Goal: Transaction & Acquisition: Purchase product/service

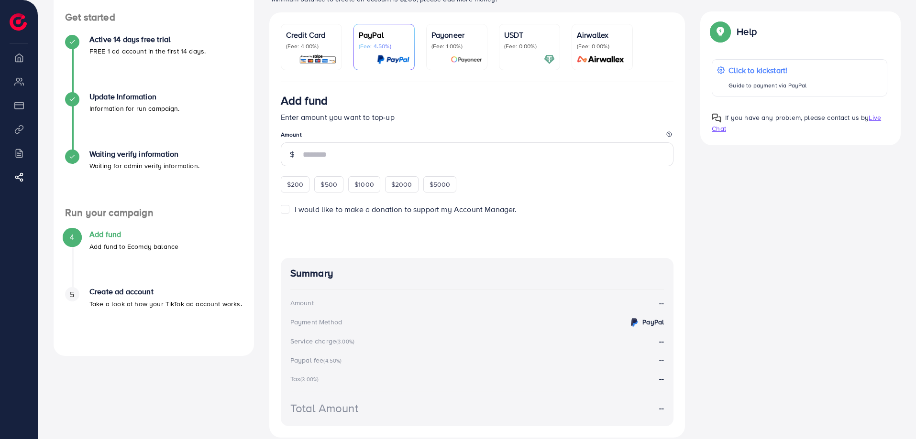
scroll to position [150, 0]
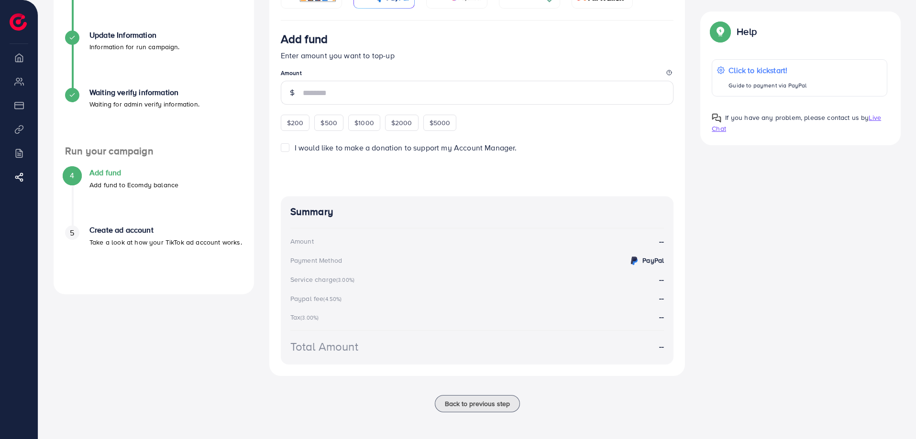
click at [720, 132] on span "Live Chat" at bounding box center [796, 123] width 169 height 21
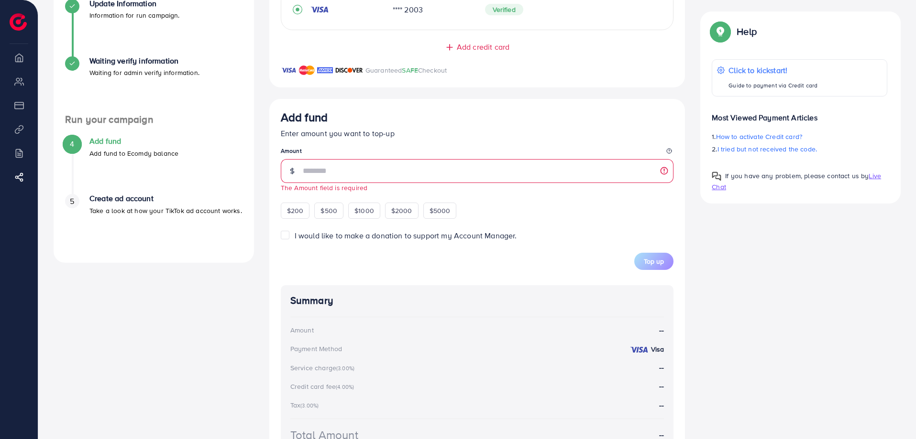
scroll to position [191, 0]
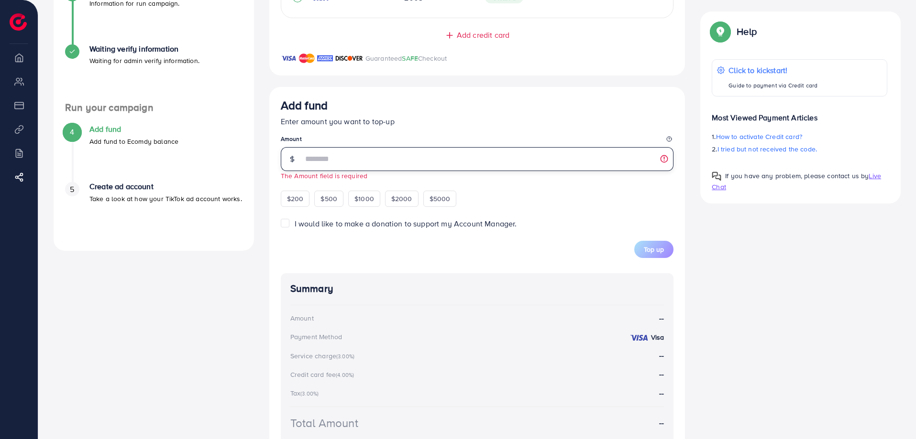
click at [314, 160] on input "number" at bounding box center [488, 159] width 371 height 24
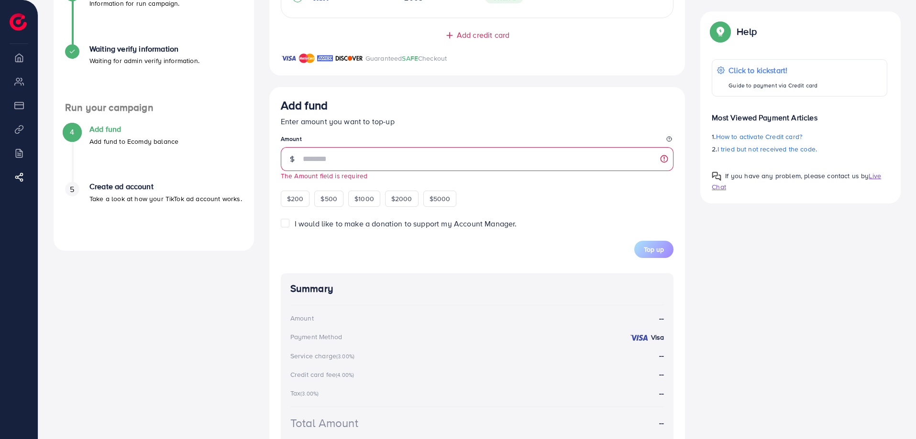
click at [318, 133] on div "Add fund Enter amount you want to top-up Amount The Amount field is required $2…" at bounding box center [477, 153] width 393 height 109
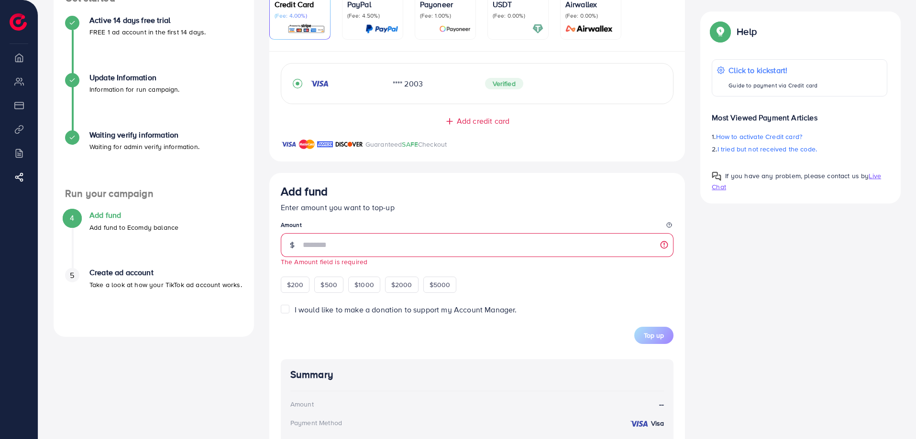
scroll to position [48, 0]
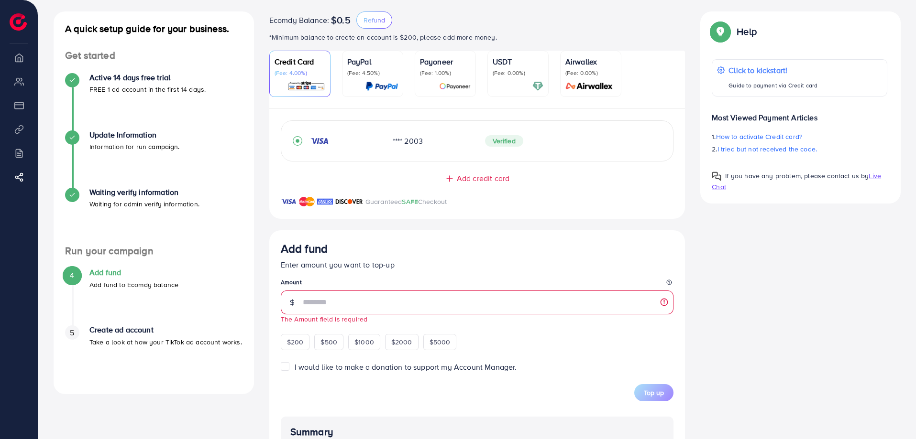
click at [337, 20] on span "$0.5" at bounding box center [341, 19] width 20 height 11
click at [307, 24] on span "Ecomdy Balance:" at bounding box center [299, 19] width 60 height 11
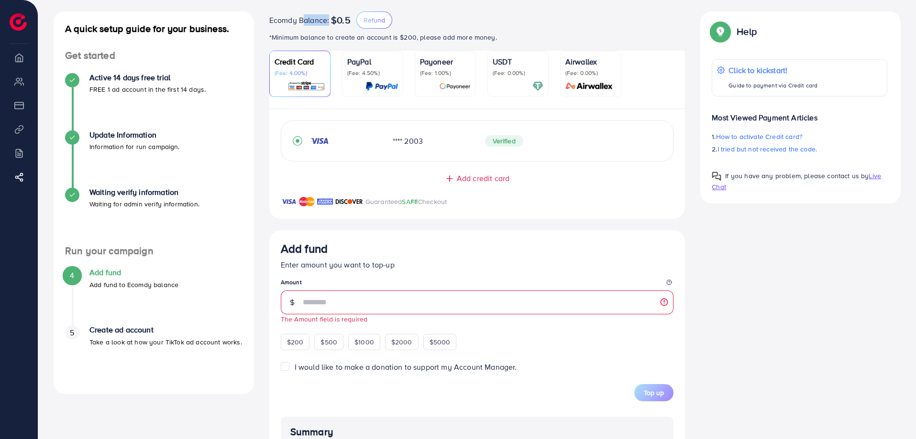
click at [307, 24] on span "Ecomdy Balance:" at bounding box center [299, 19] width 60 height 11
click at [308, 21] on span "Ecomdy Balance:" at bounding box center [299, 19] width 60 height 11
click at [312, 21] on span "Ecomdy Balance:" at bounding box center [299, 19] width 60 height 11
click at [346, 285] on legend "Amount" at bounding box center [477, 284] width 393 height 12
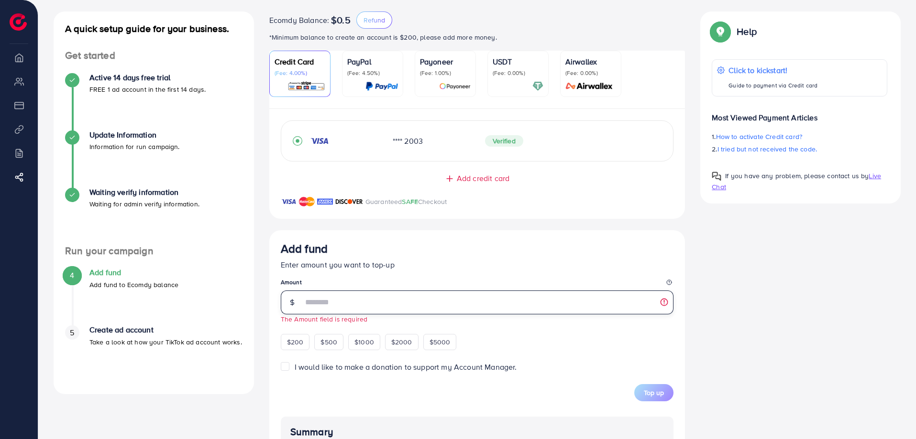
click at [349, 302] on input "number" at bounding box center [488, 303] width 371 height 24
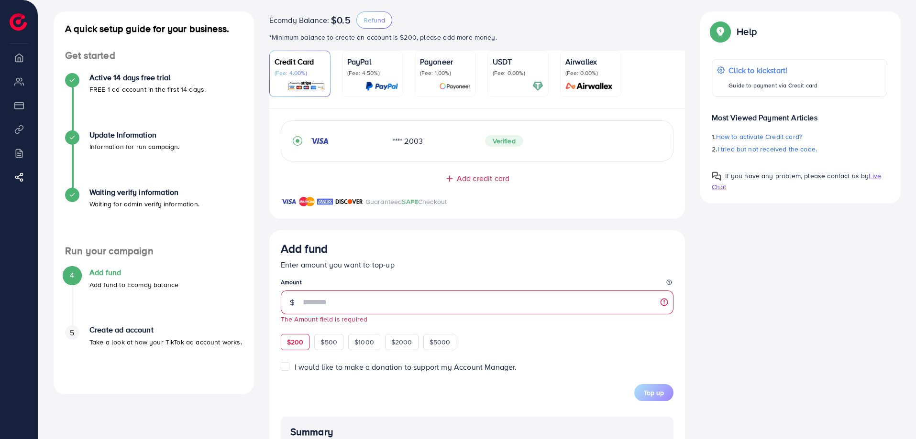
click at [296, 342] on span "$200" at bounding box center [295, 343] width 17 height 10
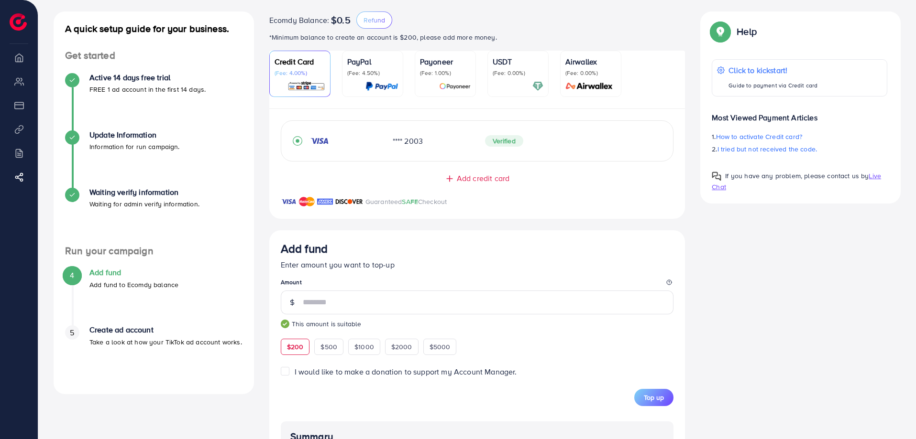
type input "***"
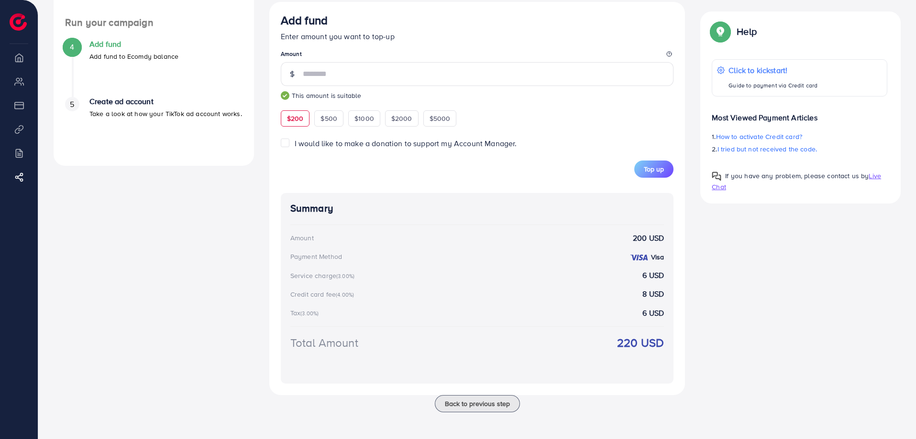
scroll to position [279, 0]
click at [665, 171] on button "Top up" at bounding box center [653, 169] width 39 height 17
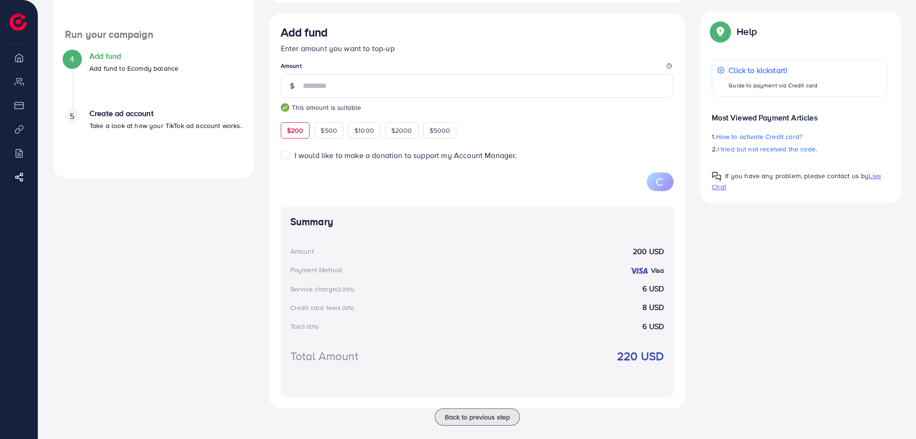
scroll to position [280, 0]
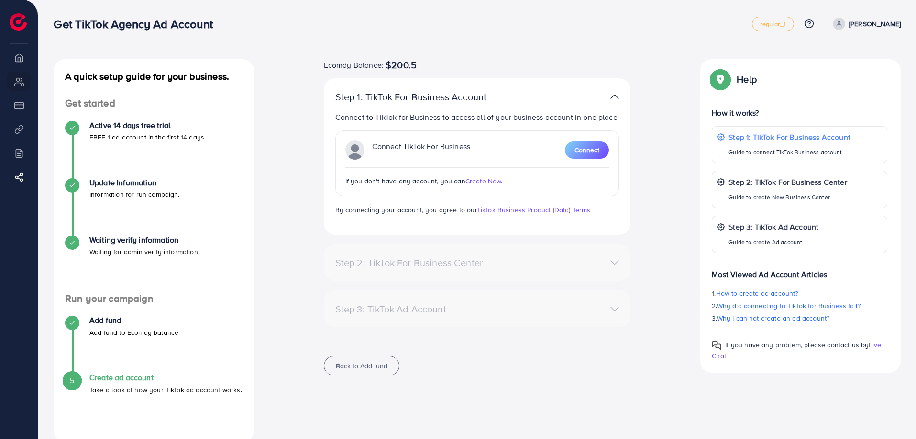
click at [397, 63] on span "$200.5" at bounding box center [400, 64] width 31 height 11
click at [435, 51] on div "A quick setup guide for your business. Get started Active 14 days free trial FR…" at bounding box center [476, 229] width 877 height 458
click at [845, 29] on span at bounding box center [839, 24] width 12 height 12
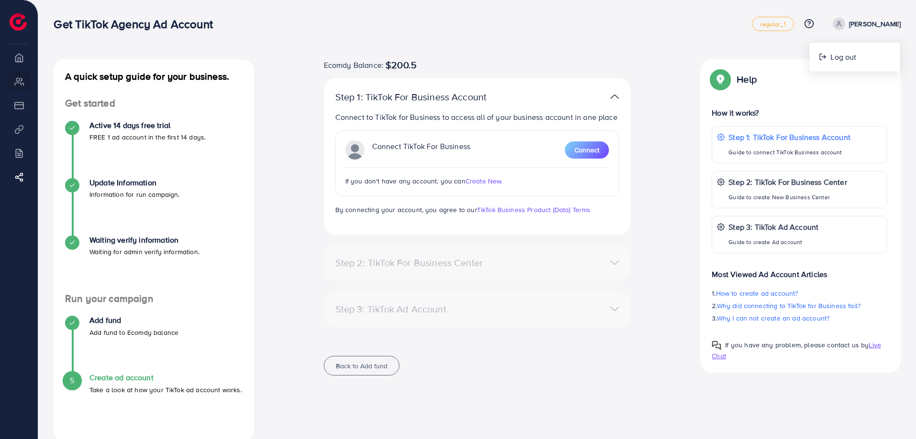
click at [703, 48] on div "A quick setup guide for your business. Get started Active 14 days free trial FR…" at bounding box center [476, 229] width 877 height 458
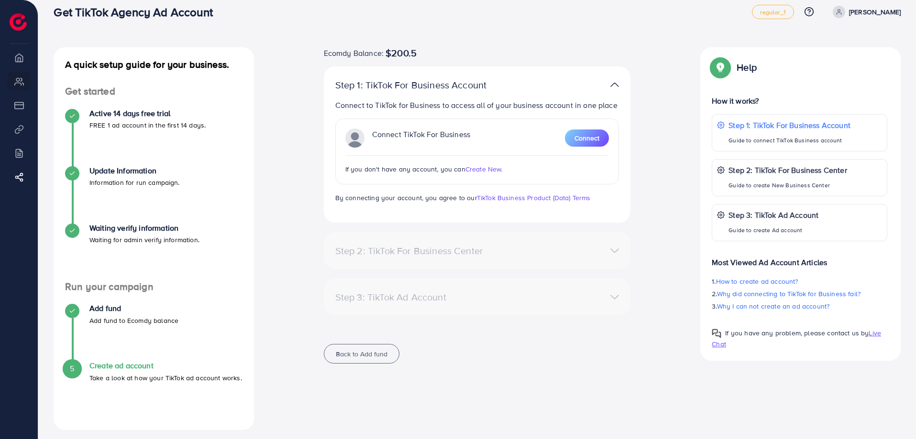
scroll to position [18, 0]
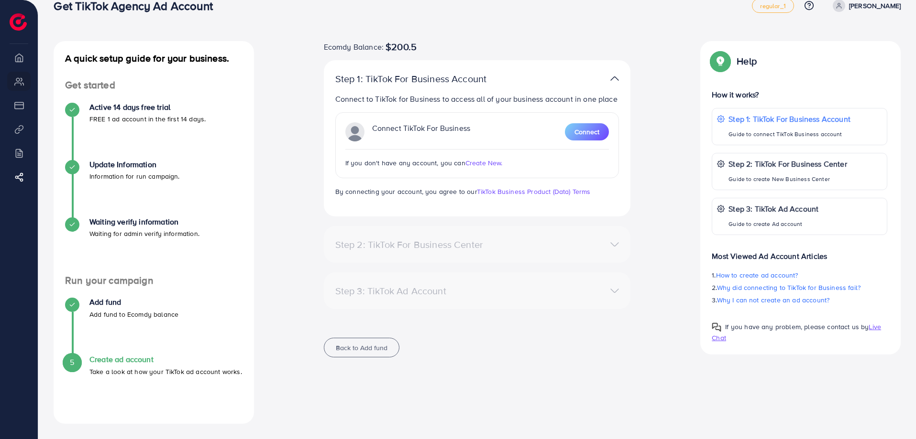
click at [436, 242] on div "Step 2: TikTok For Business Center" at bounding box center [427, 244] width 199 height 11
click at [342, 357] on button "Back to Add fund" at bounding box center [362, 348] width 76 height 20
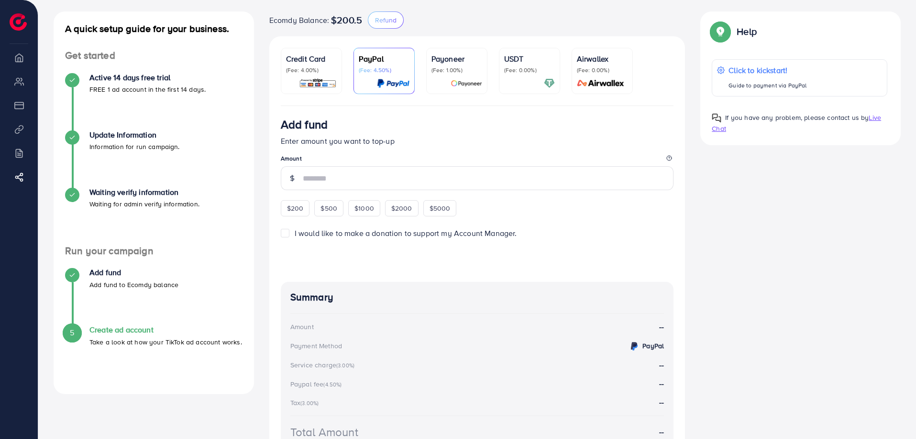
scroll to position [137, 0]
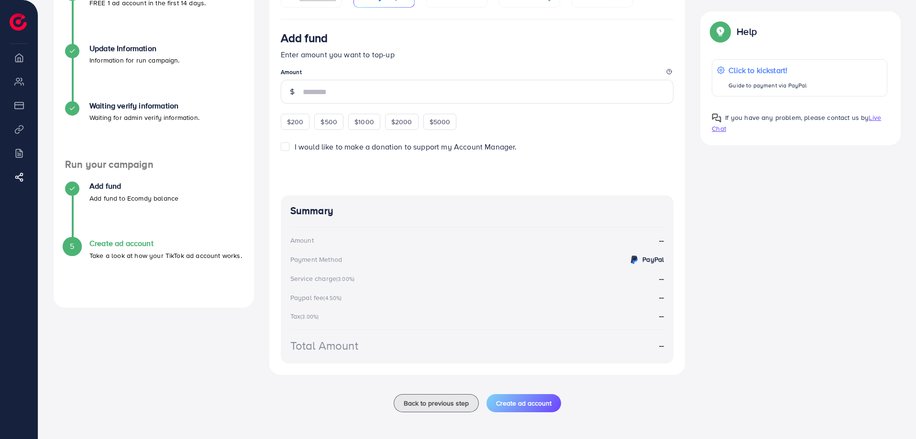
click at [153, 245] on h4 "Create ad account" at bounding box center [165, 243] width 153 height 9
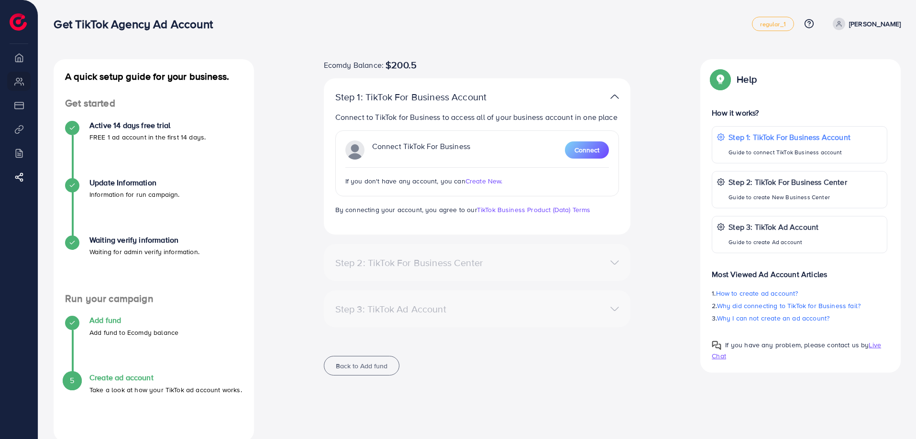
click at [108, 321] on h4 "Add fund" at bounding box center [133, 320] width 89 height 9
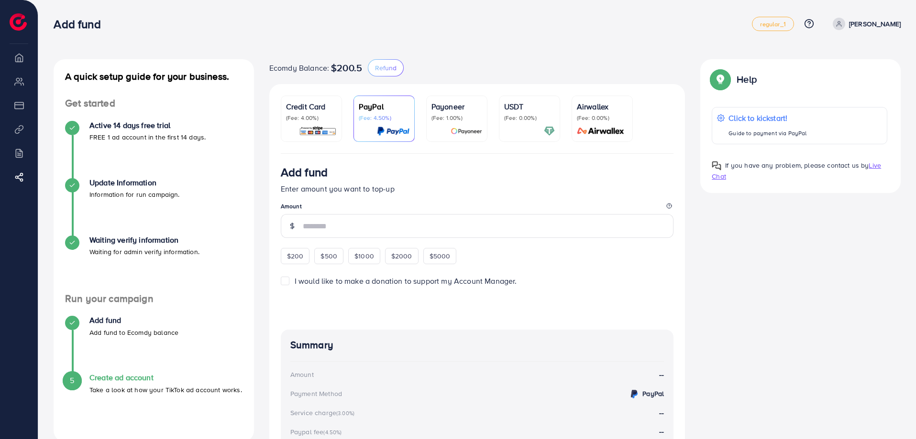
click at [862, 40] on nav "Add fund regular_1 Help Center Contact Support Plans and Pricing Term and polic…" at bounding box center [477, 24] width 847 height 34
click at [861, 31] on ul "regular_1 Help Center Contact Support Plans and Pricing Term and policy About U…" at bounding box center [826, 24] width 149 height 14
click at [860, 26] on p "[PERSON_NAME]" at bounding box center [875, 23] width 52 height 11
click at [855, 53] on span "Log out" at bounding box center [843, 56] width 26 height 11
